Goal: Task Accomplishment & Management: Manage account settings

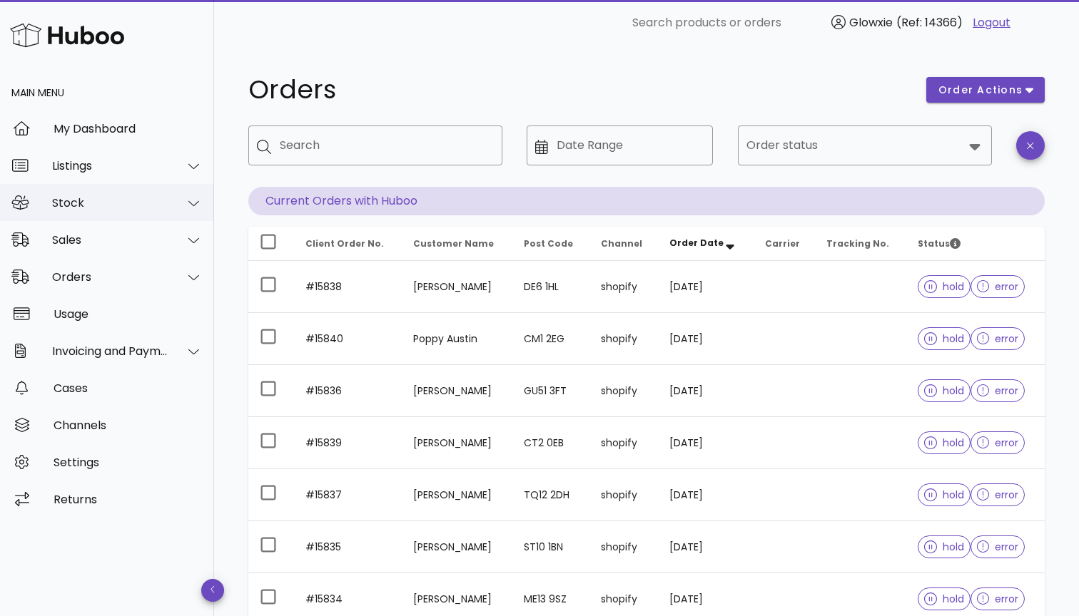
click at [111, 205] on div "Stock" at bounding box center [110, 203] width 116 height 14
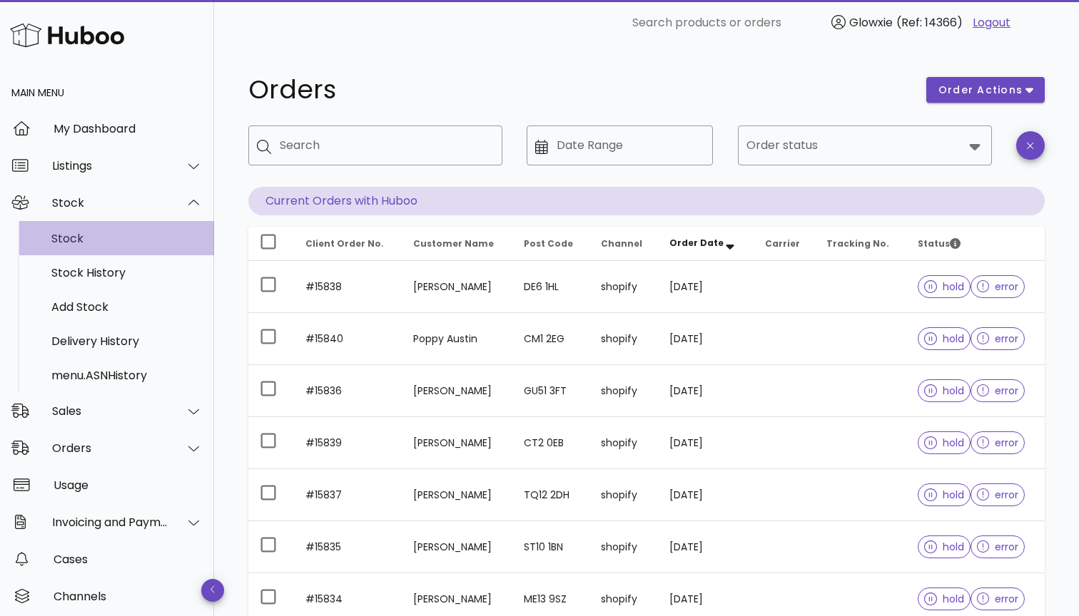
click at [105, 232] on div "Stock" at bounding box center [126, 239] width 151 height 14
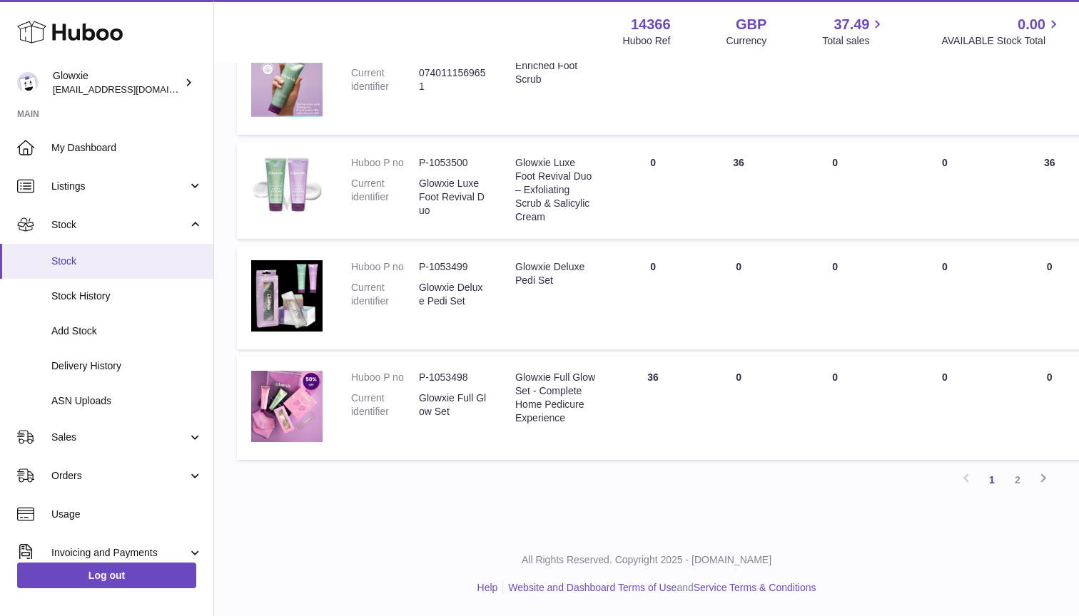
scroll to position [916, 0]
click at [121, 355] on link "Delivery History" at bounding box center [106, 366] width 213 height 35
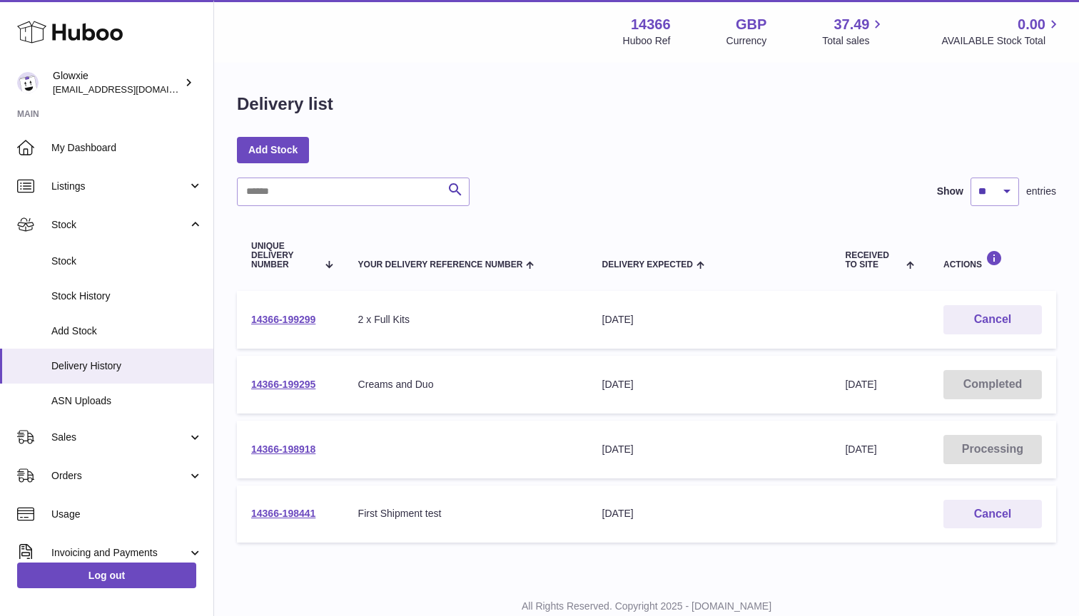
click at [282, 312] on td "14366-199299" at bounding box center [290, 320] width 107 height 58
click at [282, 319] on link "14366-199299" at bounding box center [283, 319] width 64 height 11
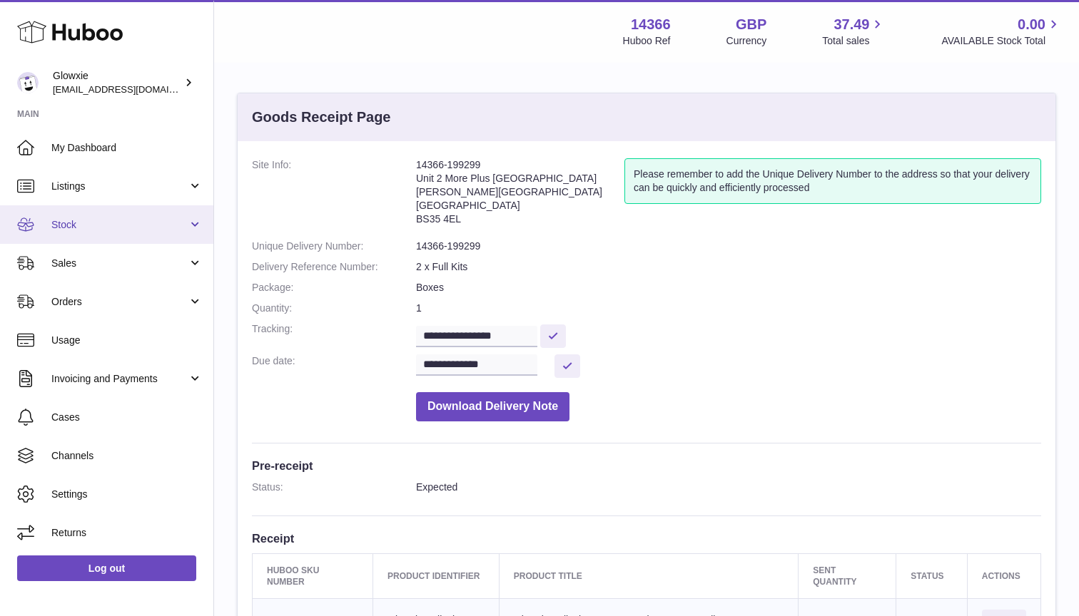
click at [130, 225] on span "Stock" at bounding box center [119, 225] width 136 height 14
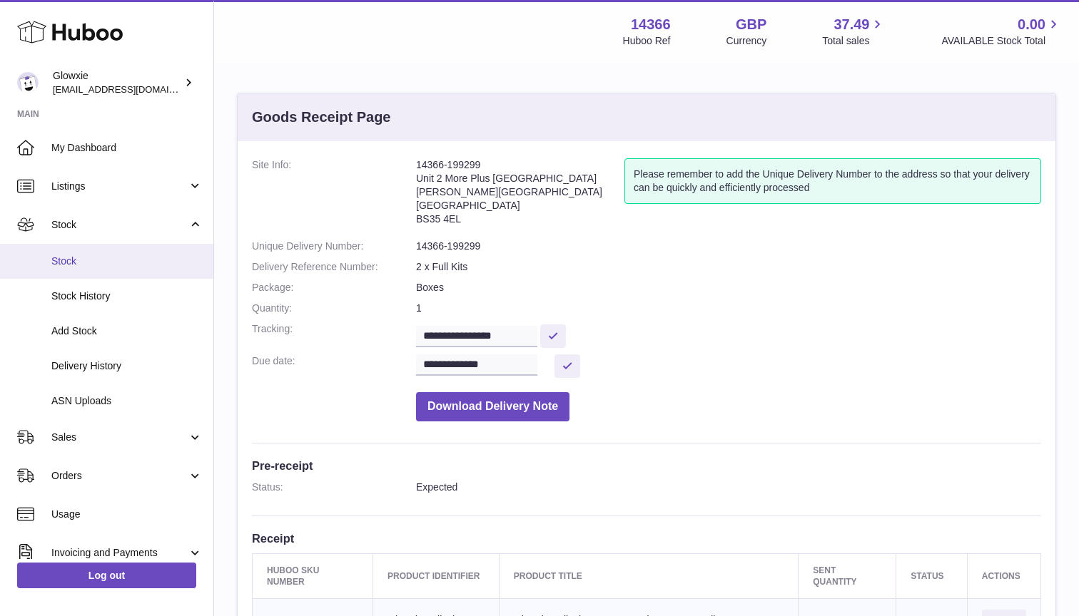
click at [128, 258] on span "Stock" at bounding box center [126, 262] width 151 height 14
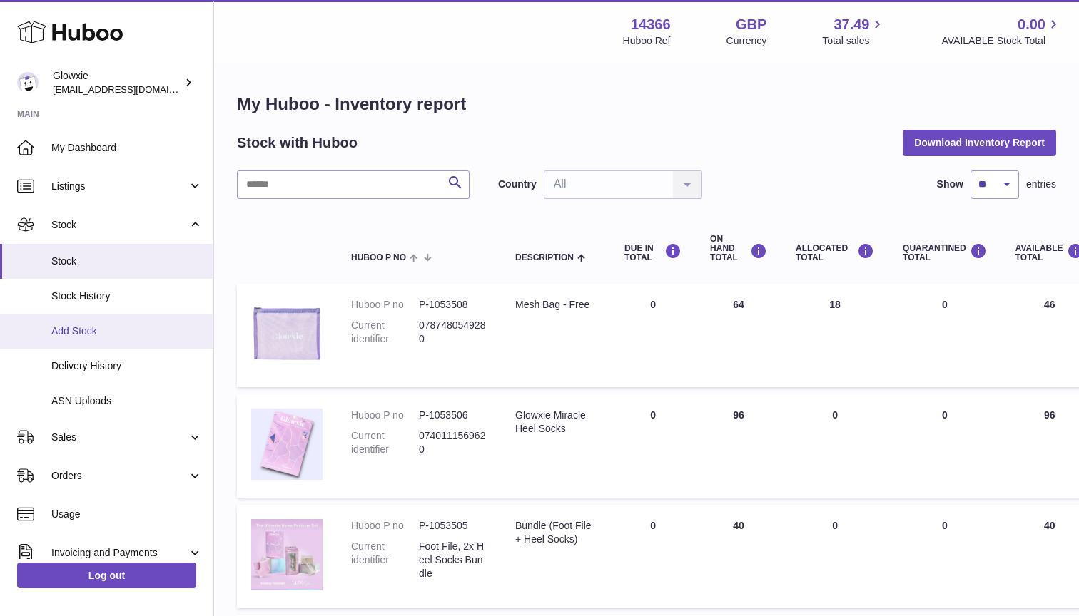
click at [127, 337] on link "Add Stock" at bounding box center [106, 331] width 213 height 35
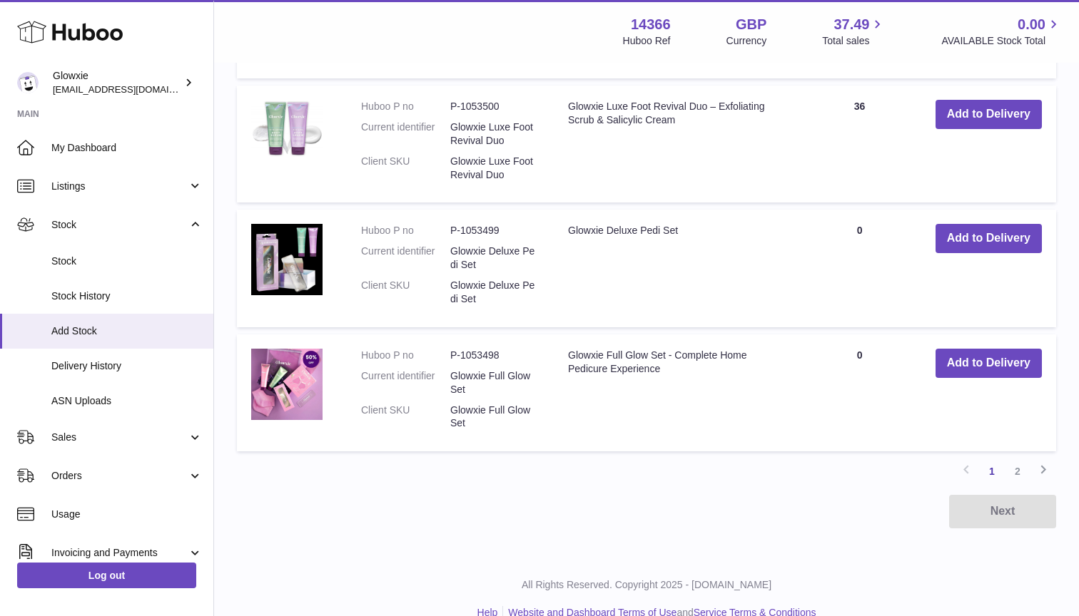
scroll to position [1188, 0]
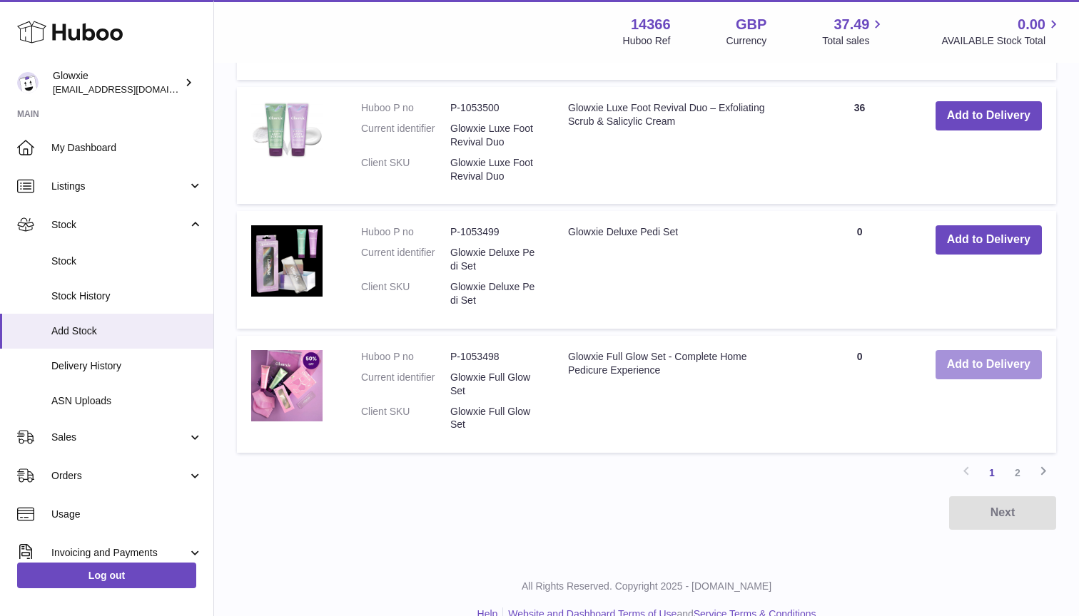
click at [979, 350] on button "Add to Delivery" at bounding box center [988, 364] width 106 height 29
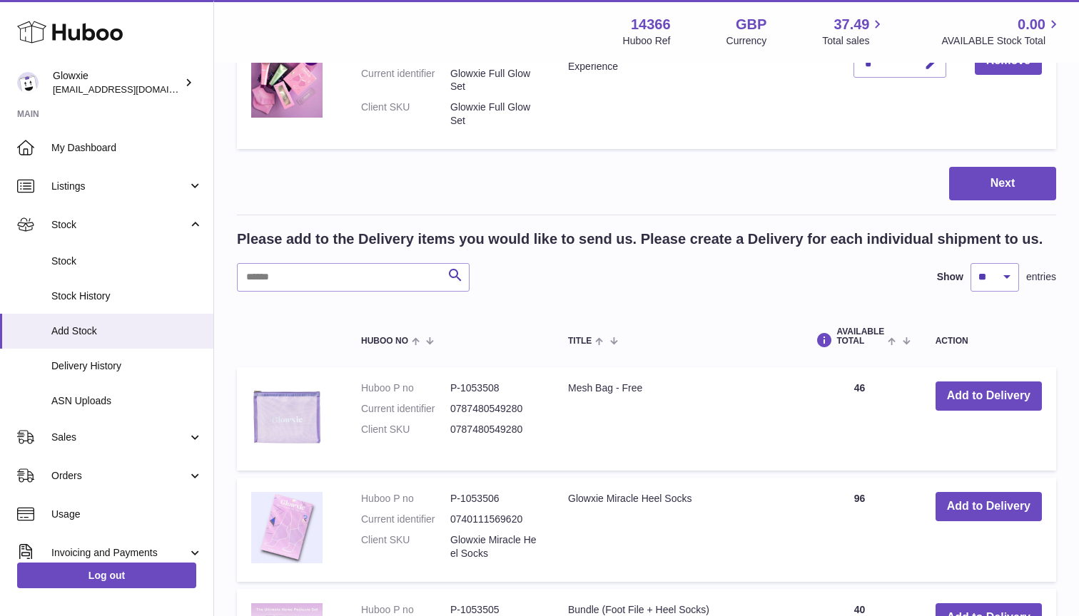
scroll to position [171, 0]
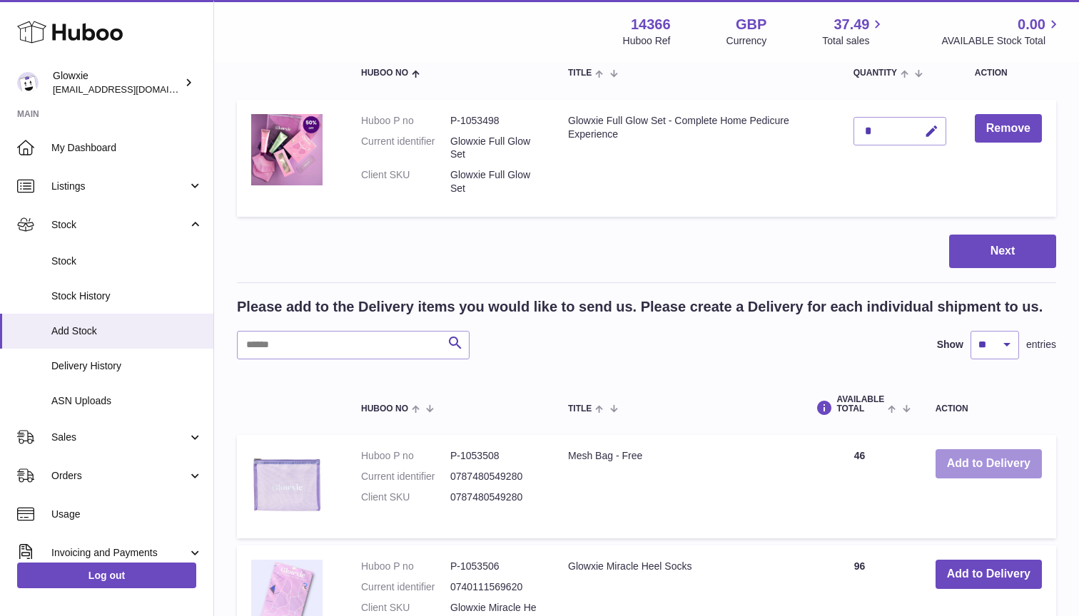
click at [1009, 455] on button "Add to Delivery" at bounding box center [988, 463] width 106 height 29
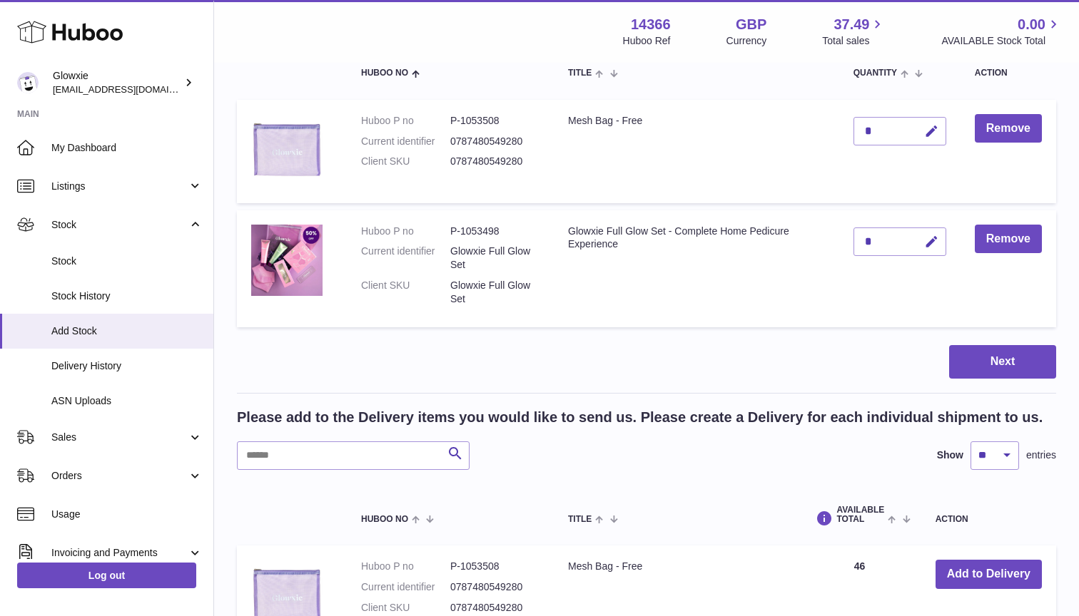
click at [901, 129] on div "*" at bounding box center [899, 131] width 93 height 29
click at [926, 238] on icon "button" at bounding box center [931, 242] width 15 height 15
type input "**"
click at [934, 132] on icon "button" at bounding box center [931, 131] width 15 height 15
type input "***"
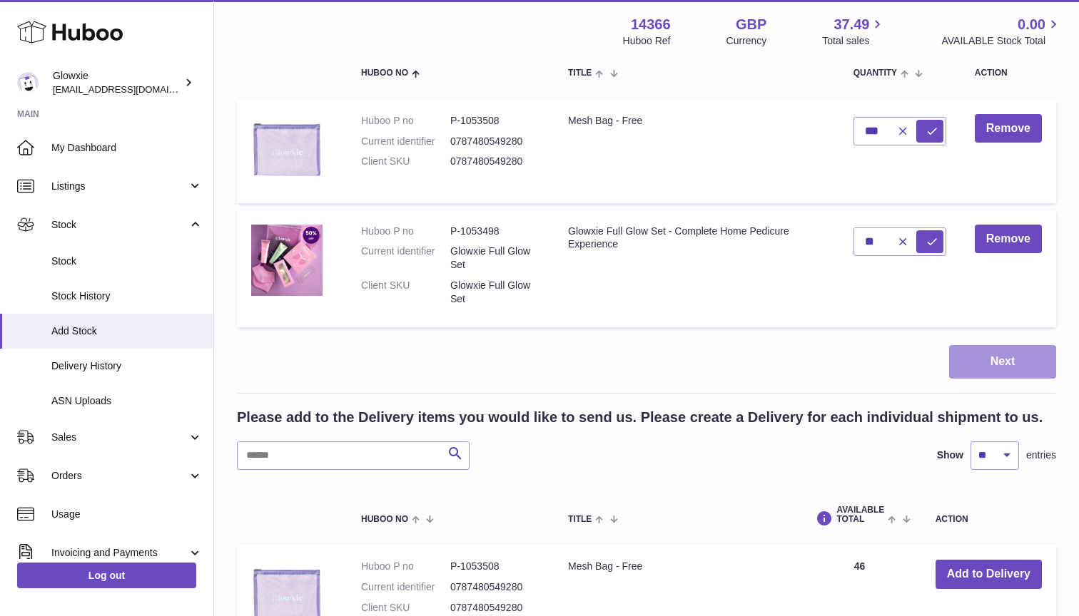
click at [1000, 365] on button "Next" at bounding box center [1002, 362] width 107 height 34
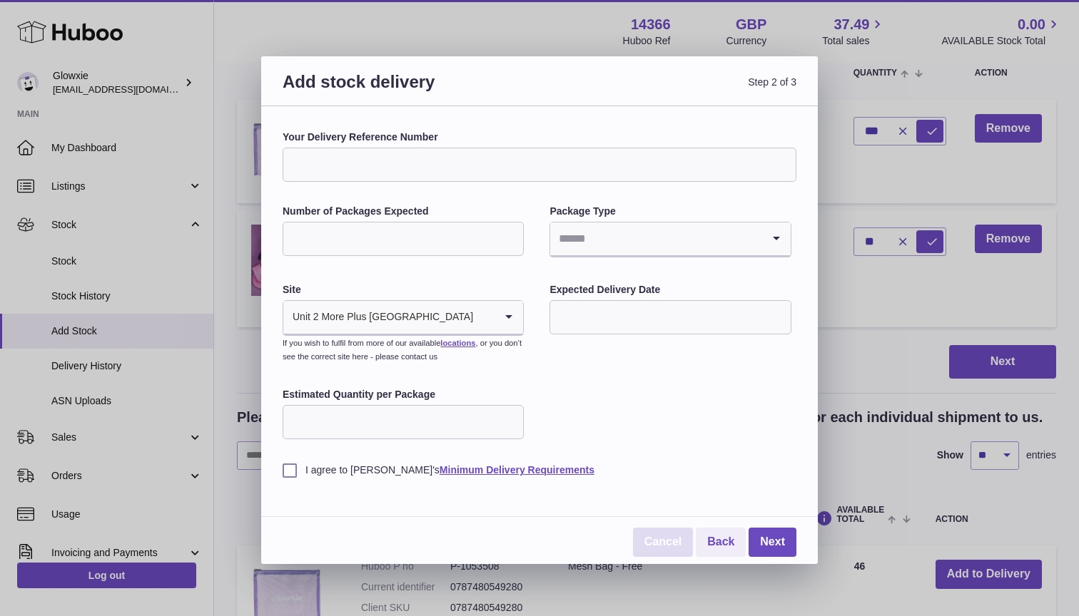
click at [674, 533] on link "Cancel" at bounding box center [663, 542] width 60 height 29
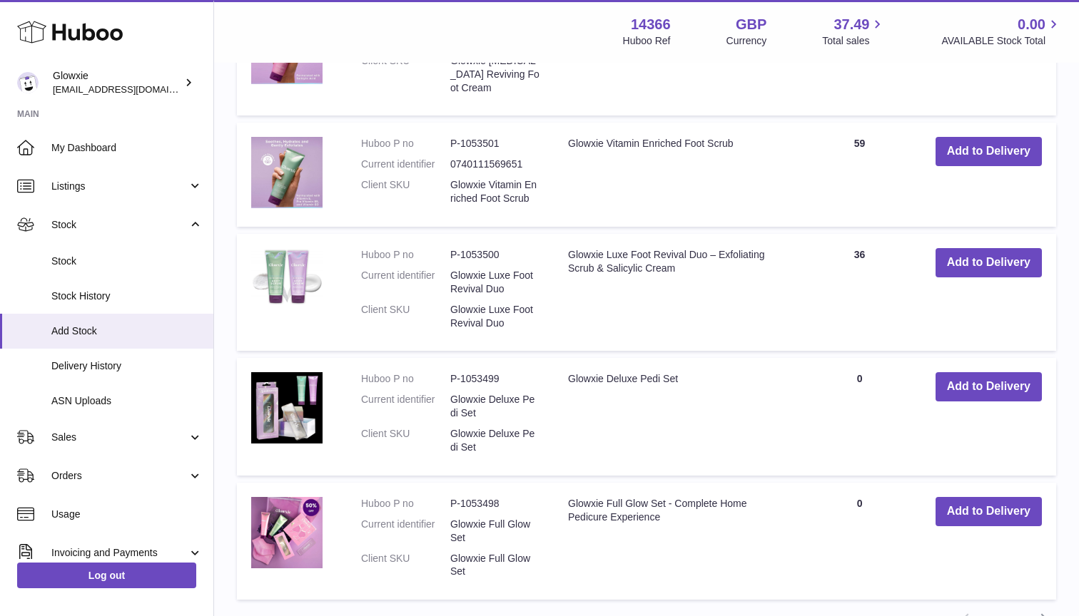
scroll to position [206, 0]
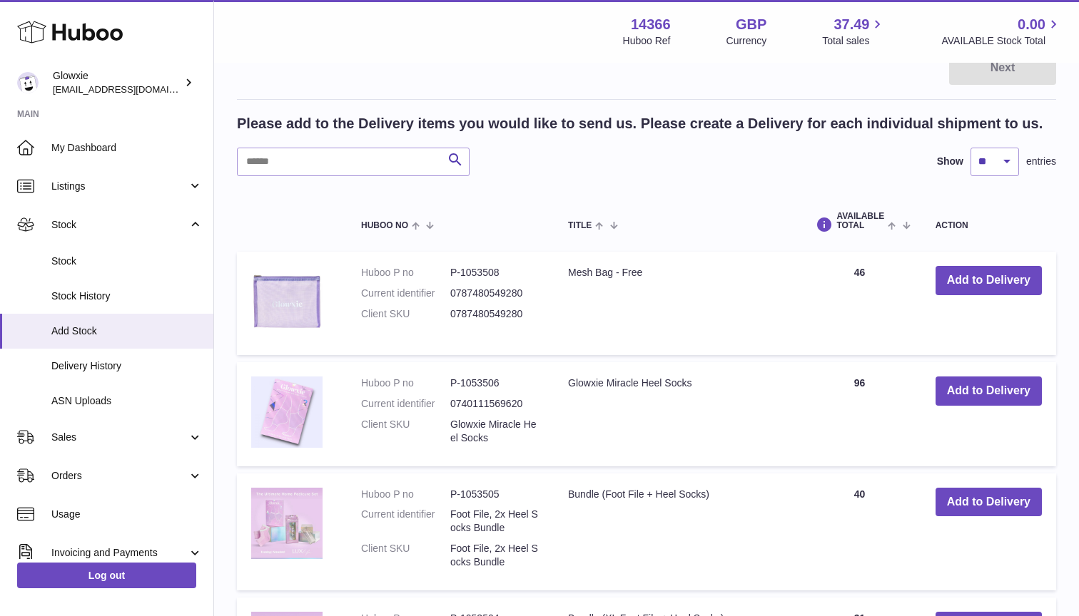
click at [955, 273] on button "Add to Delivery" at bounding box center [988, 280] width 106 height 29
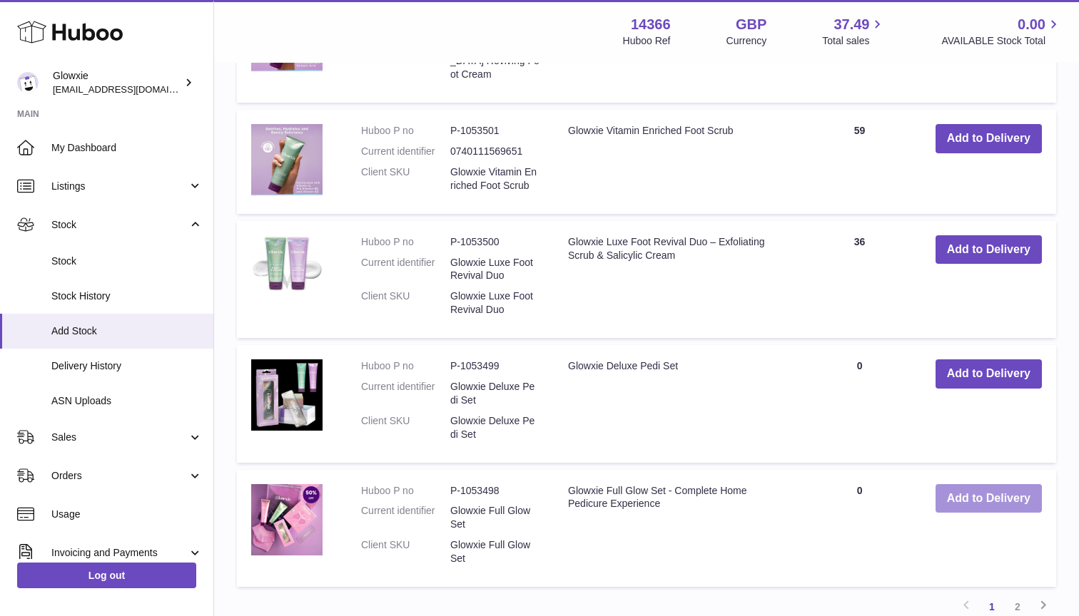
scroll to position [1188, 0]
click at [975, 485] on button "Add to Delivery" at bounding box center [988, 499] width 106 height 29
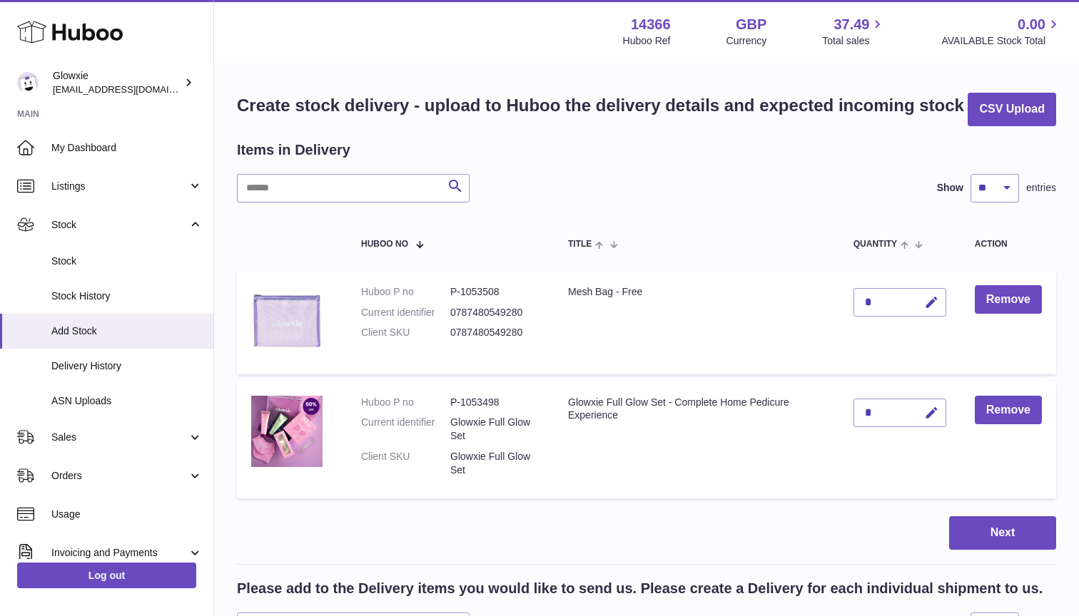
scroll to position [0, 0]
click at [896, 295] on div "*" at bounding box center [899, 302] width 93 height 29
click at [889, 301] on div "*" at bounding box center [899, 302] width 93 height 29
click at [929, 295] on icon "button" at bounding box center [931, 302] width 15 height 15
type input "***"
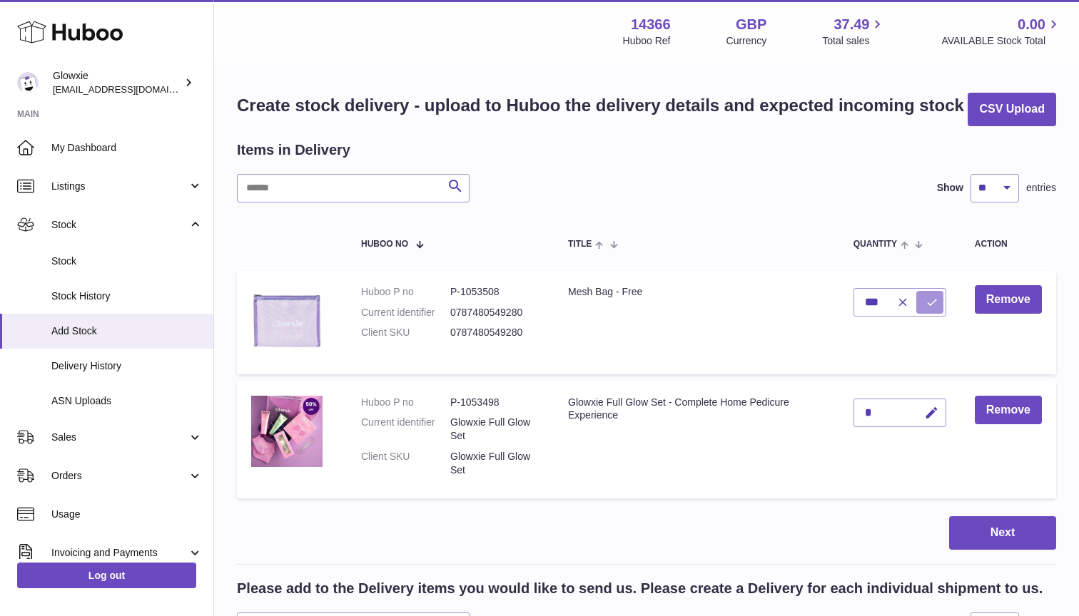
click at [927, 291] on button "submit" at bounding box center [929, 302] width 27 height 23
click at [937, 414] on icon "button" at bounding box center [931, 413] width 15 height 15
type input "**"
click at [925, 415] on icon "submit" at bounding box center [931, 413] width 13 height 13
click at [989, 531] on button "Next" at bounding box center [1002, 533] width 107 height 34
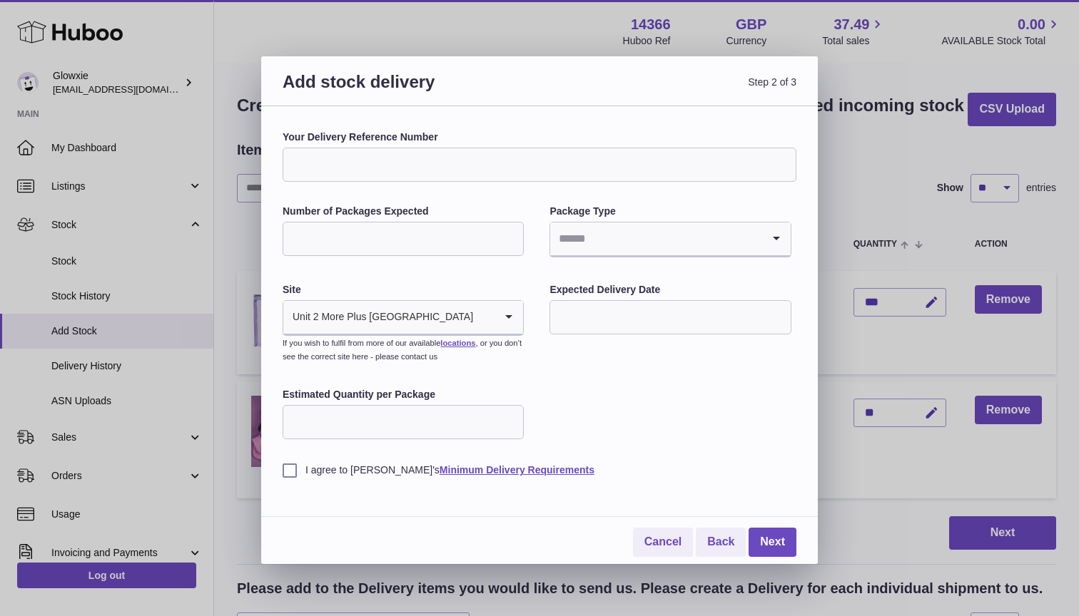
click at [410, 156] on input "Your Delivery Reference Number" at bounding box center [539, 165] width 514 height 34
type input "**********"
type input "*"
click at [605, 343] on li "Boxes" at bounding box center [670, 334] width 238 height 29
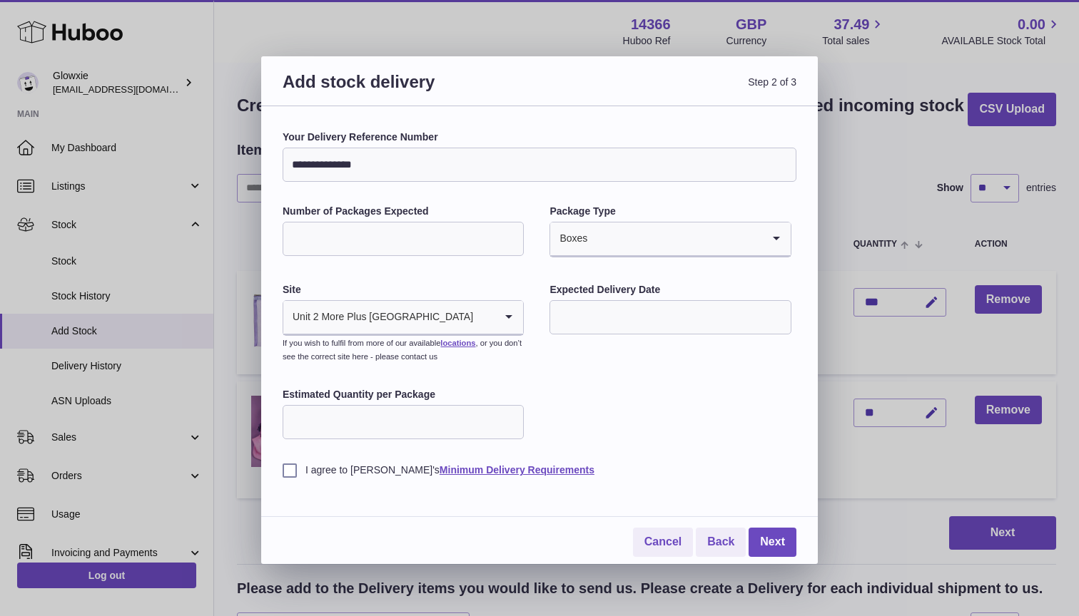
click at [598, 322] on input "text" at bounding box center [669, 317] width 241 height 34
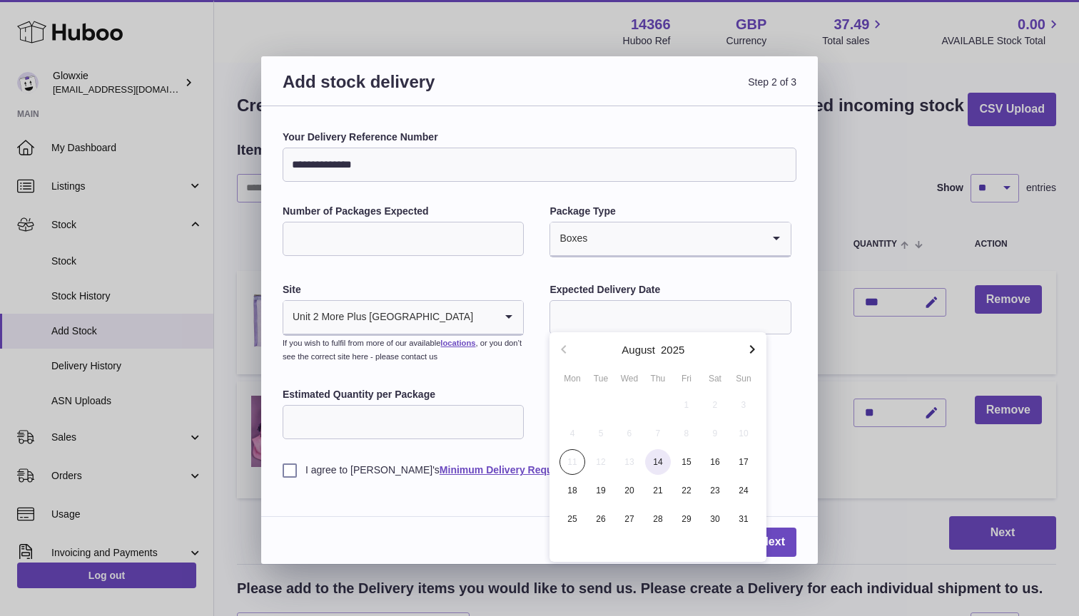
click at [656, 467] on span "14" at bounding box center [658, 462] width 26 height 26
type input "**********"
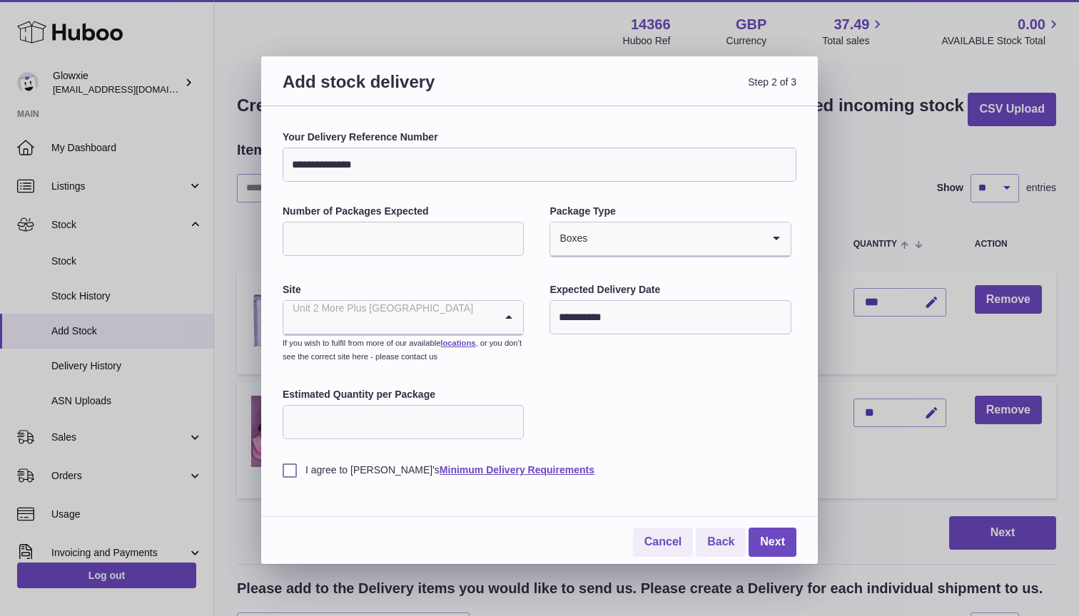
click at [381, 325] on div "Unit 2 More Plus [GEOGRAPHIC_DATA]" at bounding box center [388, 317] width 211 height 33
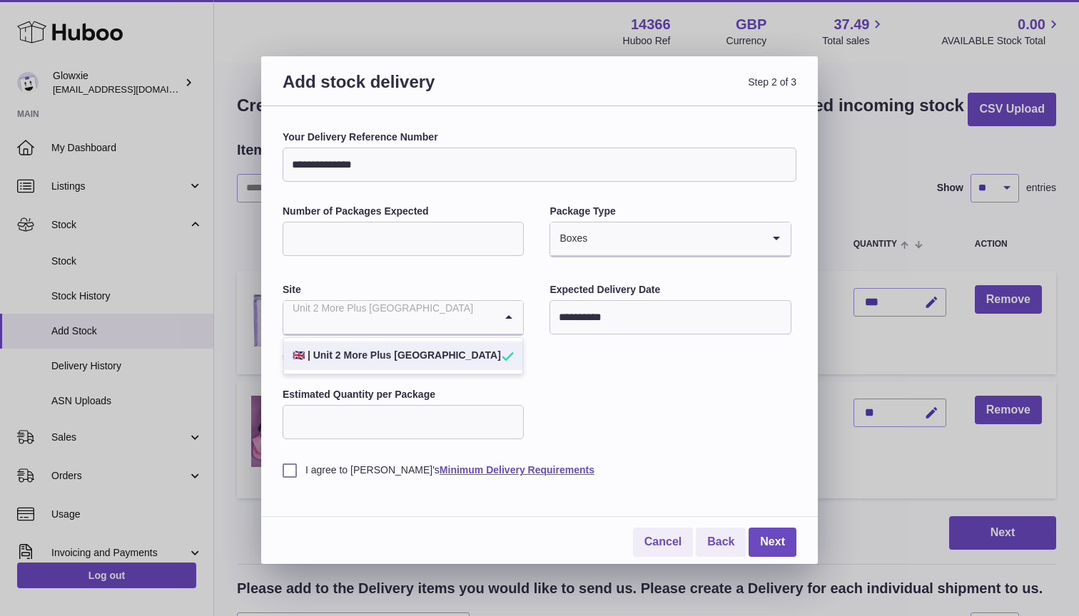
click at [551, 405] on div "**********" at bounding box center [539, 304] width 514 height 347
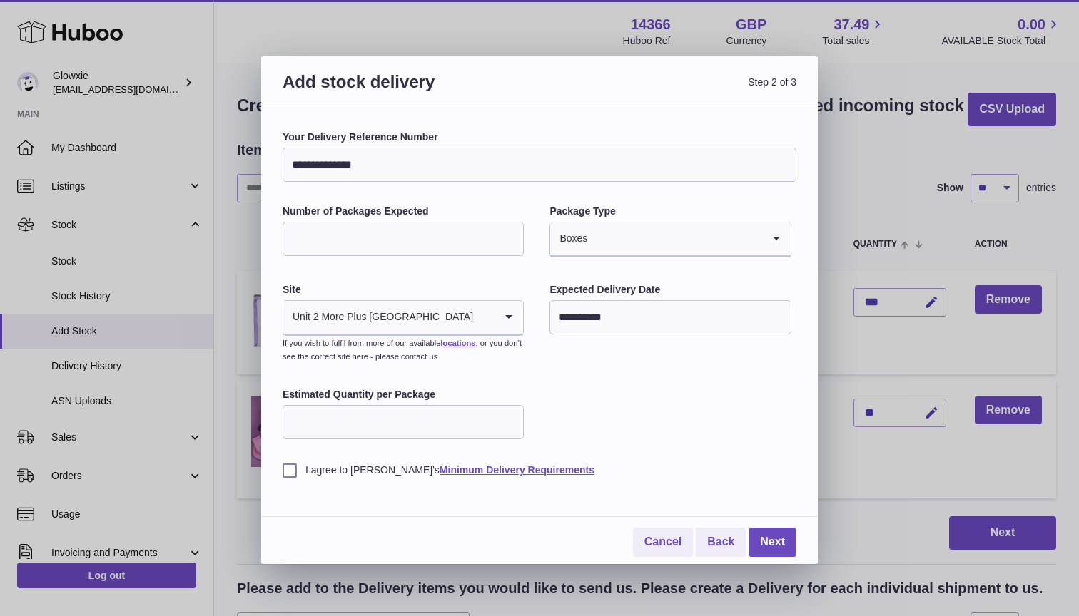
click at [506, 417] on input "*" at bounding box center [402, 422] width 241 height 34
click at [472, 419] on input "*" at bounding box center [402, 422] width 241 height 34
type input "**"
click at [288, 464] on label "I agree to Huboo's Minimum Delivery Requirements" at bounding box center [539, 471] width 514 height 14
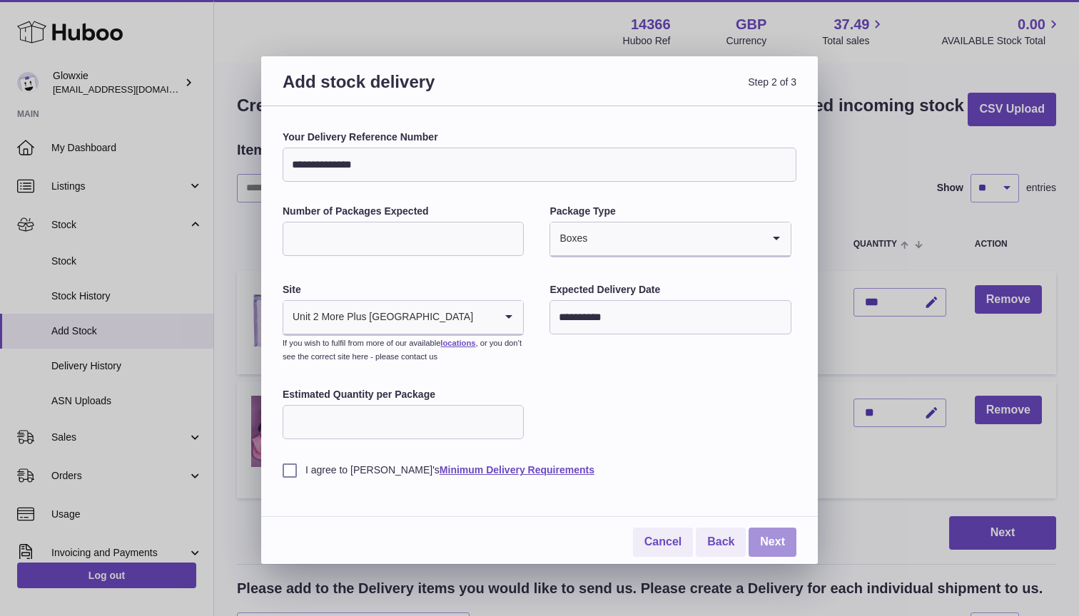
click at [768, 542] on link "Next" at bounding box center [772, 542] width 48 height 29
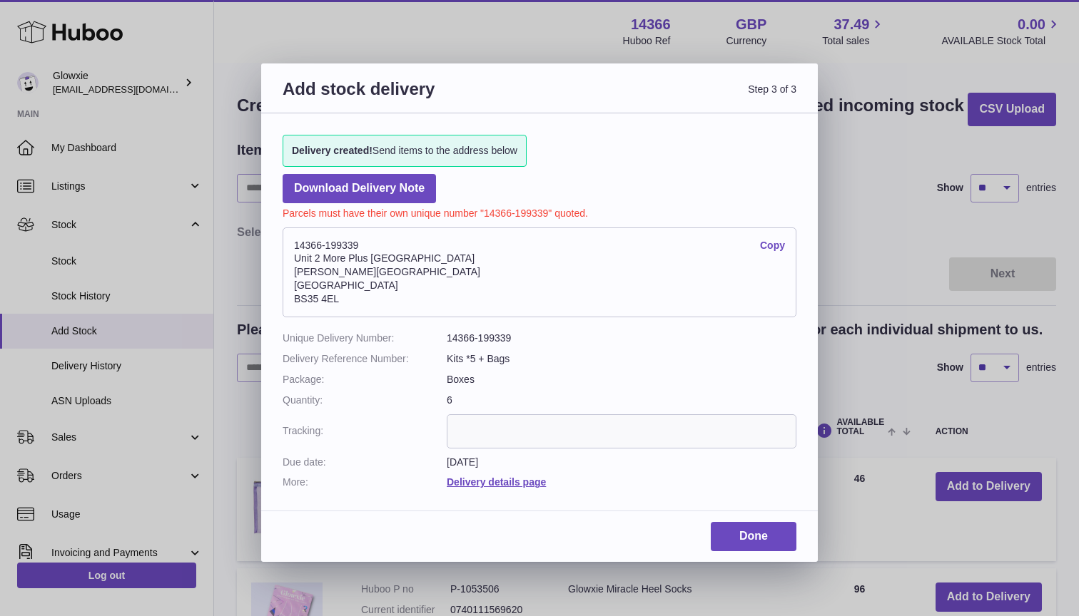
click at [322, 291] on address "14366-199339 Copy Unit 2 More Plus Central Park Hudson Ave Severn Beach BS35 4EL" at bounding box center [539, 273] width 514 height 90
copy div "BS35 4EL"
click at [333, 241] on address "14366-199339 Copy Unit 2 More Plus Central Park Hudson Ave Severn Beach BS35 4EL" at bounding box center [539, 273] width 514 height 90
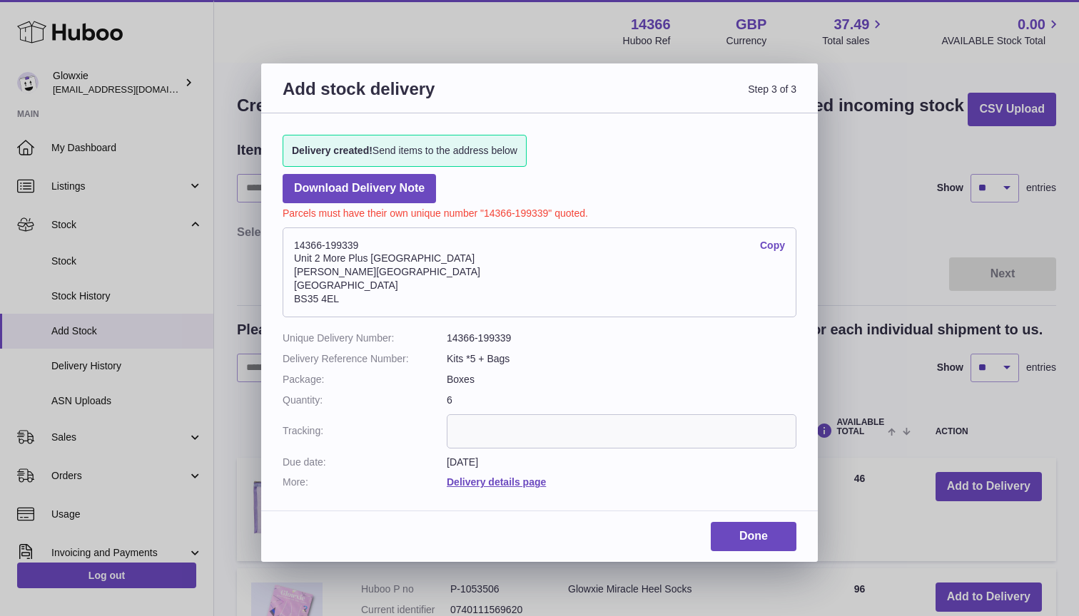
click at [333, 241] on address "14366-199339 Copy Unit 2 More Plus Central Park Hudson Ave Severn Beach BS35 4EL" at bounding box center [539, 273] width 514 height 90
copy address "14366-199339"
click at [477, 414] on input "text" at bounding box center [622, 431] width 350 height 34
paste input "**********"
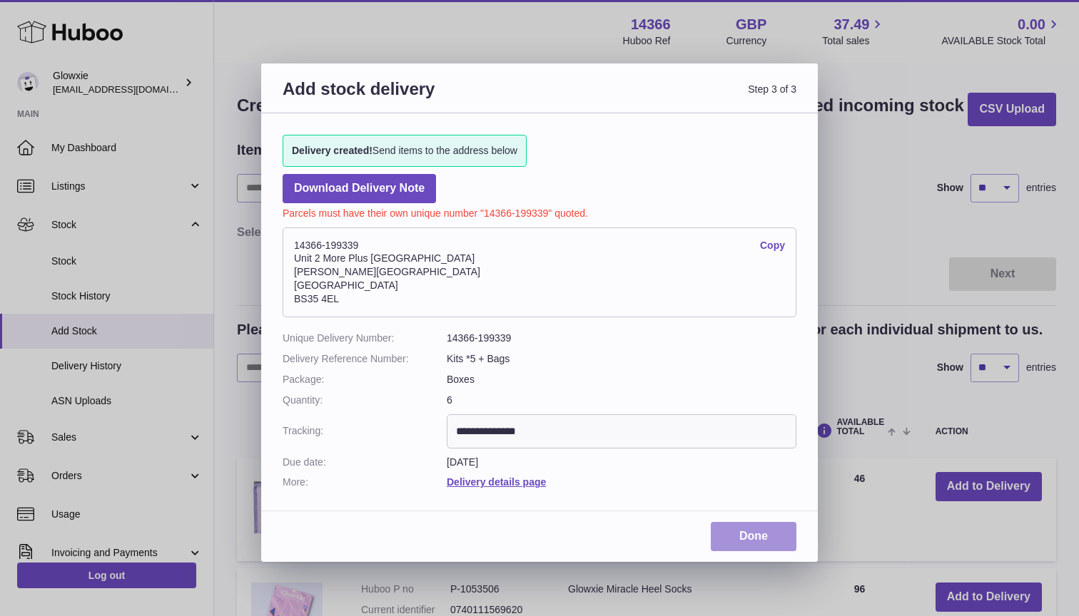
type input "**********"
click at [748, 522] on link "Done" at bounding box center [753, 536] width 86 height 29
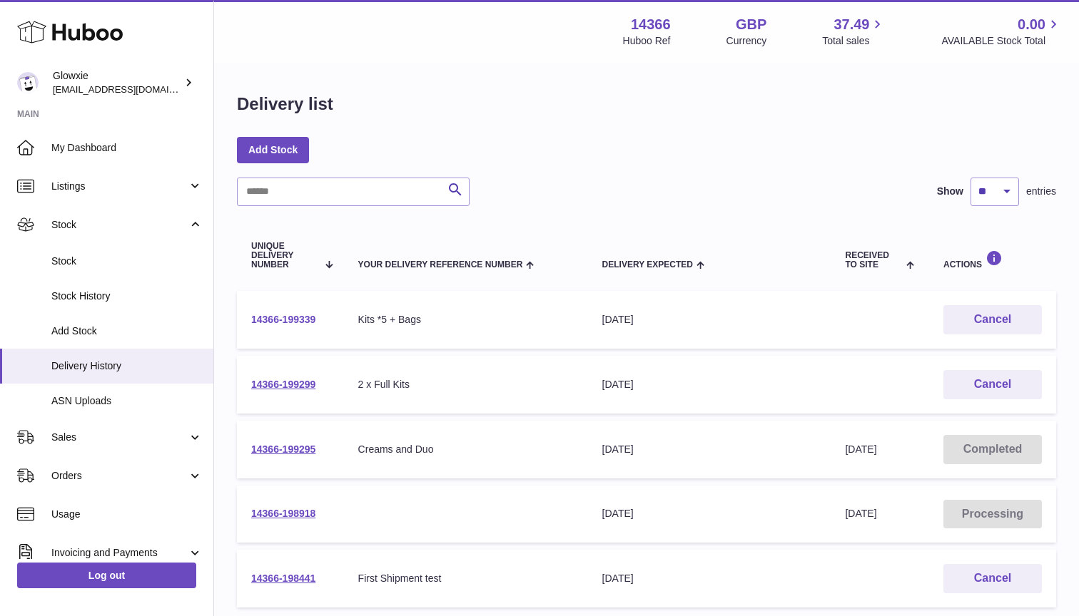
click at [258, 318] on link "14366-199339" at bounding box center [283, 319] width 64 height 11
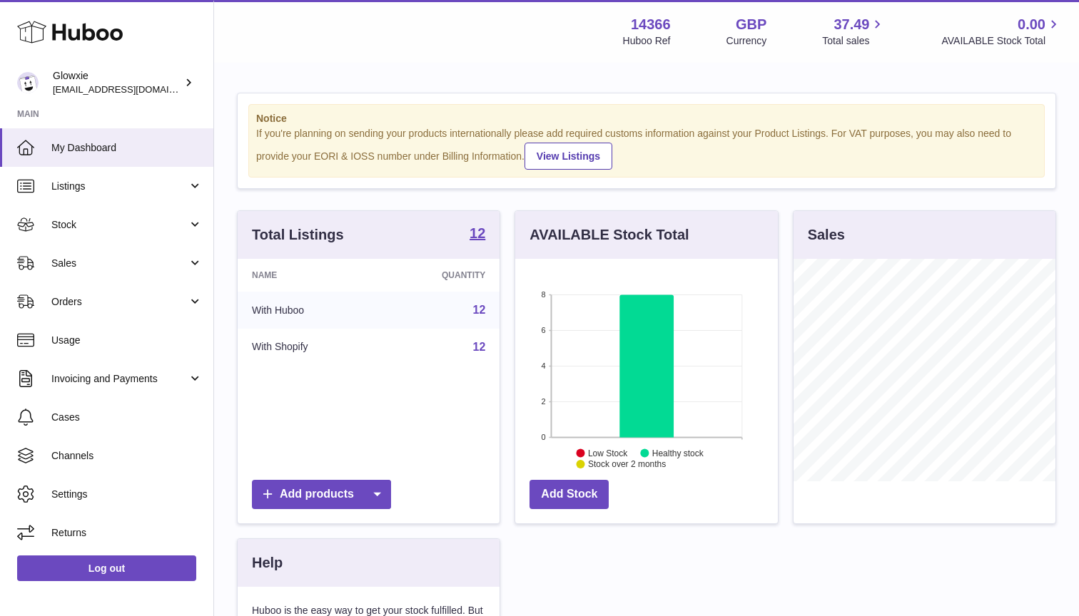
scroll to position [223, 263]
click at [134, 218] on span "Stock" at bounding box center [119, 225] width 136 height 14
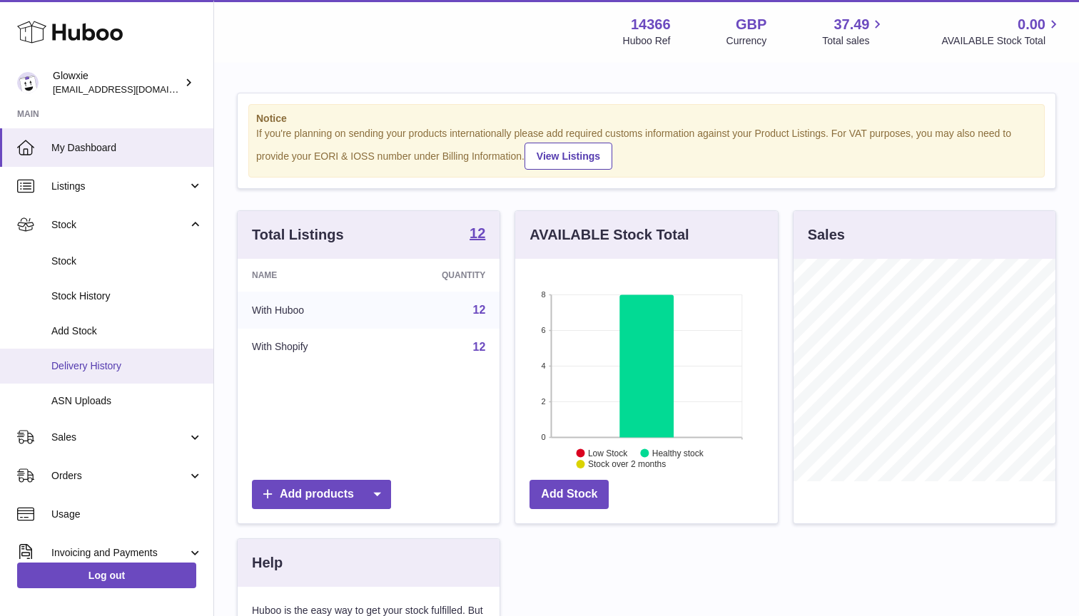
click at [121, 367] on span "Delivery History" at bounding box center [126, 367] width 151 height 14
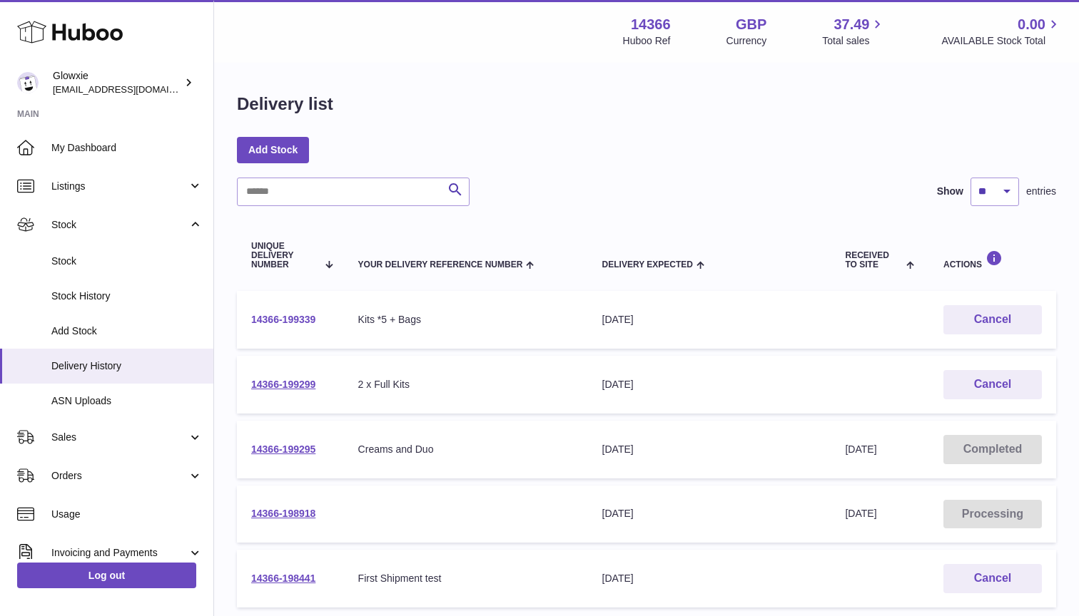
click at [297, 322] on link "14366-199339" at bounding box center [283, 319] width 64 height 11
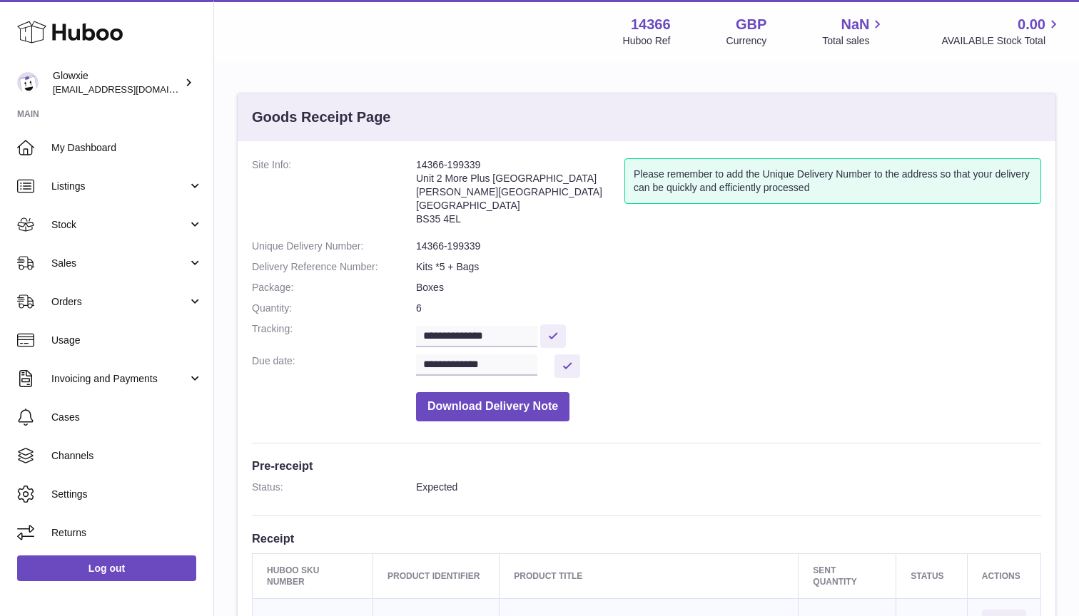
click at [297, 316] on dl "**********" at bounding box center [646, 293] width 789 height 270
click at [574, 396] on dd "Download Delivery Note" at bounding box center [728, 403] width 625 height 36
click at [541, 397] on button "Download Delivery Note" at bounding box center [492, 406] width 153 height 29
